Goal: Obtain resource: Obtain resource

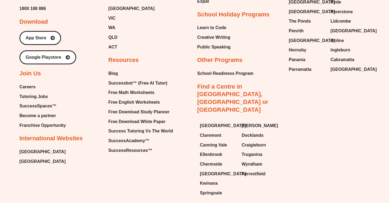
scroll to position [2305, 0]
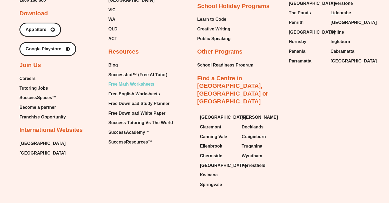
click at [124, 80] on span "Free Math Worksheets" at bounding box center [131, 84] width 46 height 8
click at [131, 90] on span "Free English Worksheets" at bounding box center [134, 94] width 52 height 8
click at [126, 80] on span "Free Math Worksheets" at bounding box center [131, 84] width 46 height 8
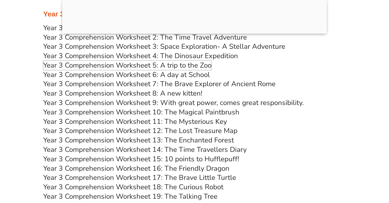
scroll to position [1762, 0]
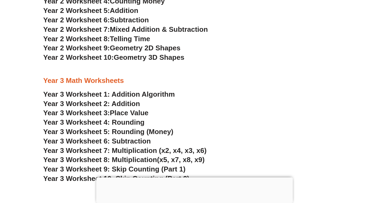
scroll to position [722, 0]
